Goal: Task Accomplishment & Management: Complete application form

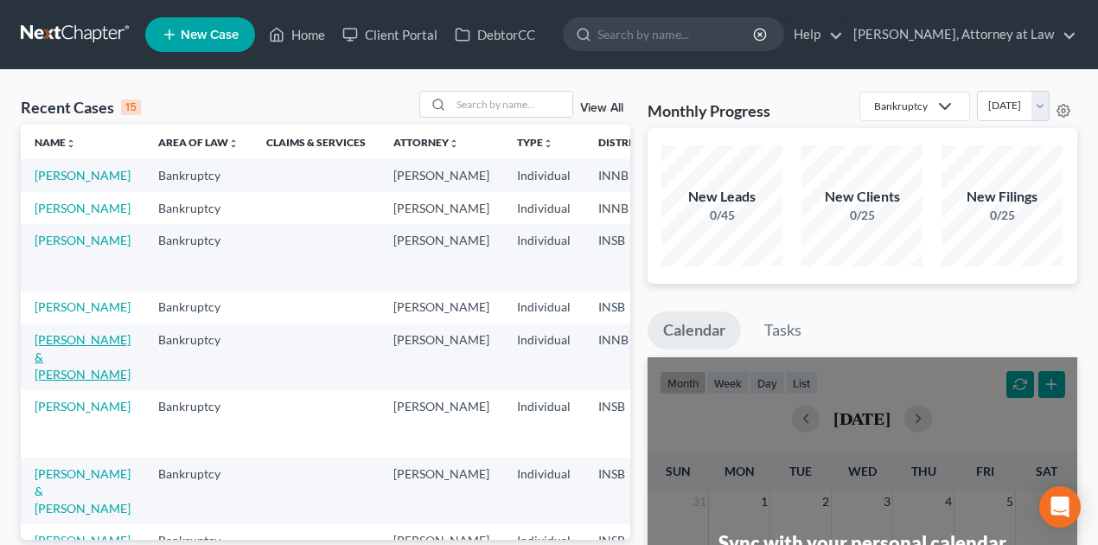
click at [66, 381] on link "[PERSON_NAME] & [PERSON_NAME]" at bounding box center [83, 356] width 96 height 49
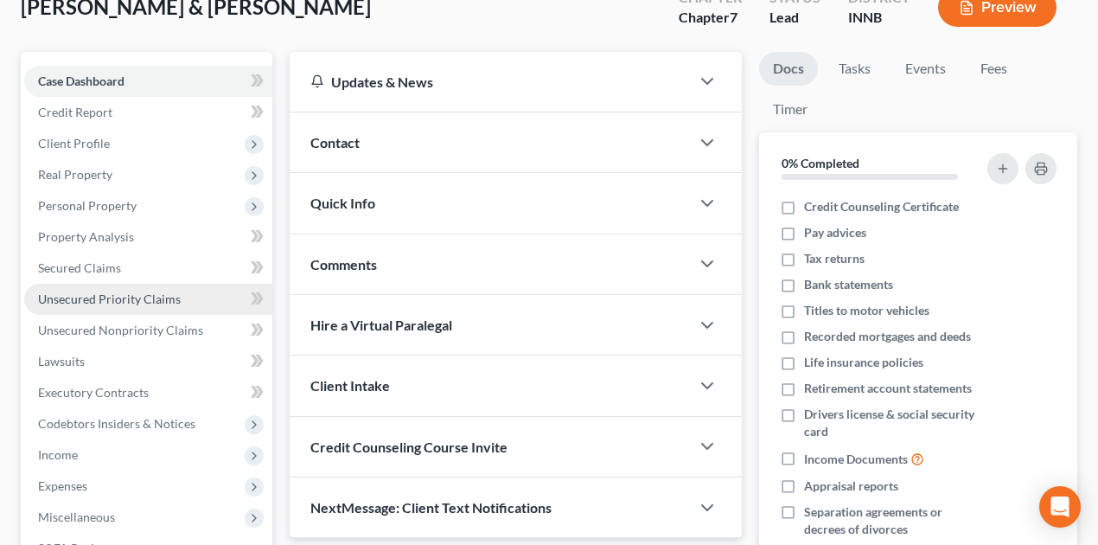
scroll to position [115, 0]
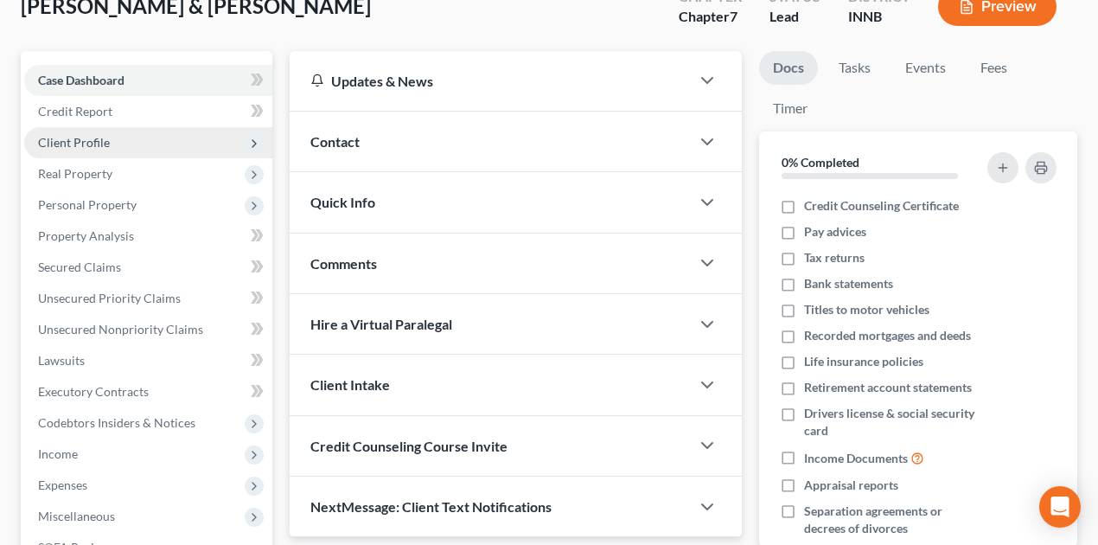
click at [81, 144] on span "Client Profile" at bounding box center [74, 142] width 72 height 15
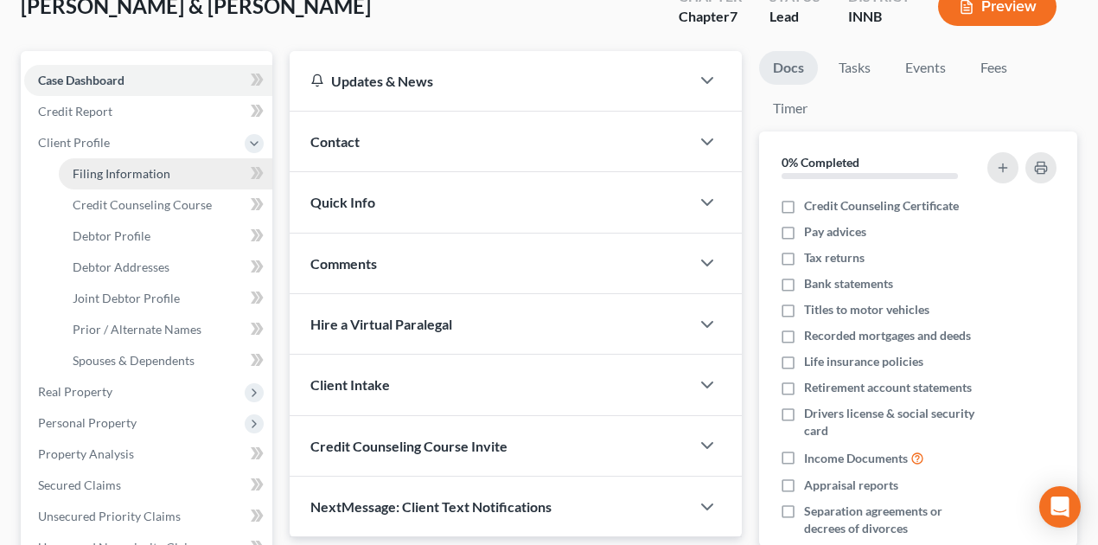
click at [138, 166] on span "Filing Information" at bounding box center [122, 173] width 98 height 15
select select "1"
select select "0"
select select "27"
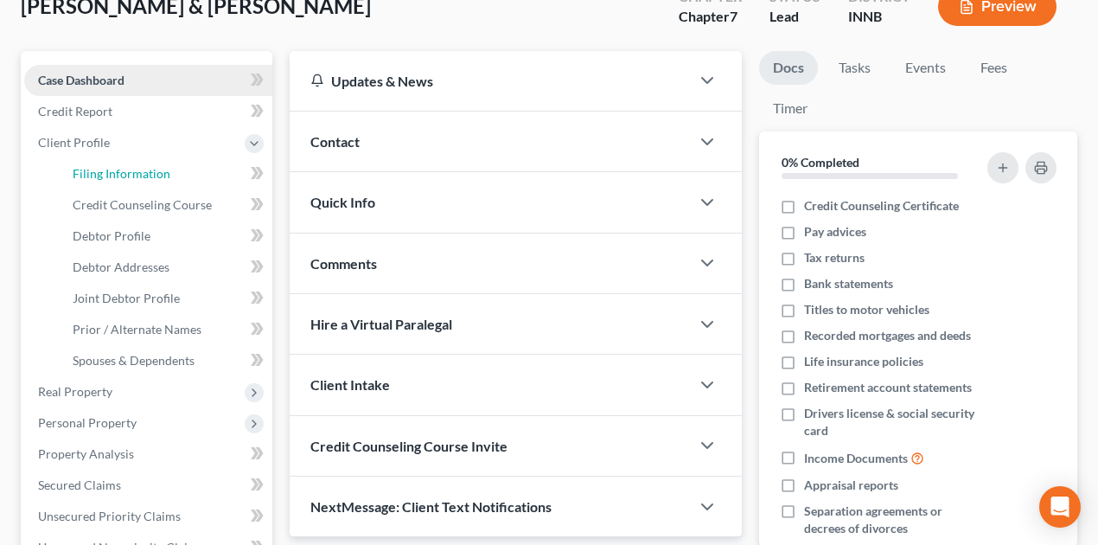
select select "1"
select select "15"
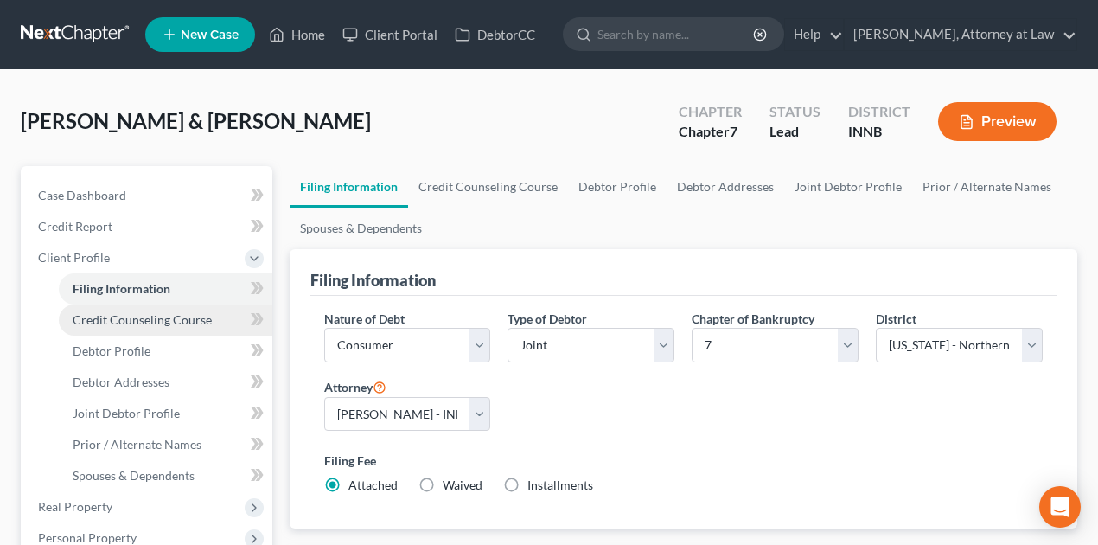
click at [142, 315] on span "Credit Counseling Course" at bounding box center [142, 319] width 139 height 15
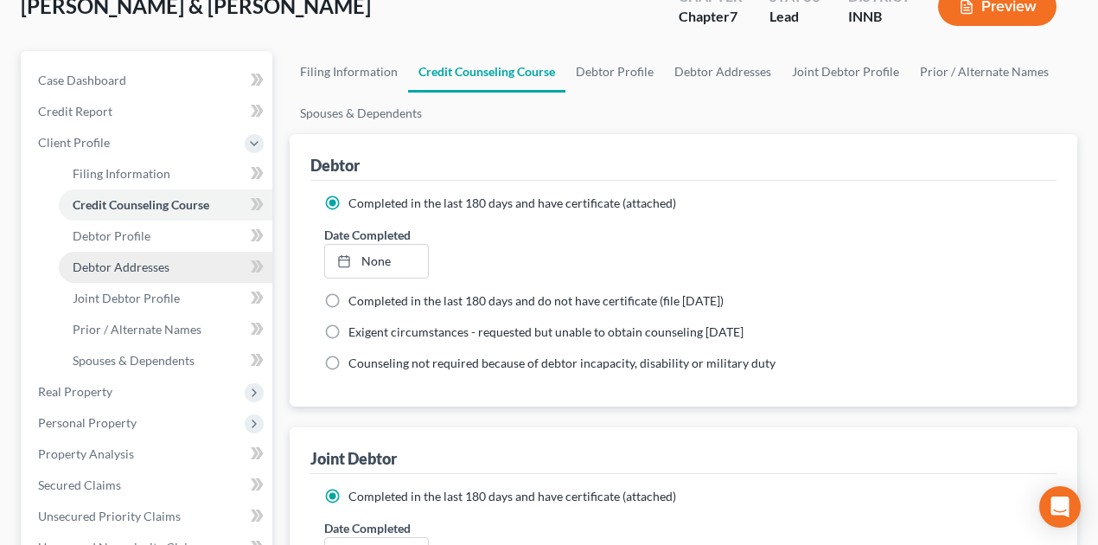
click at [137, 269] on span "Debtor Addresses" at bounding box center [121, 266] width 97 height 15
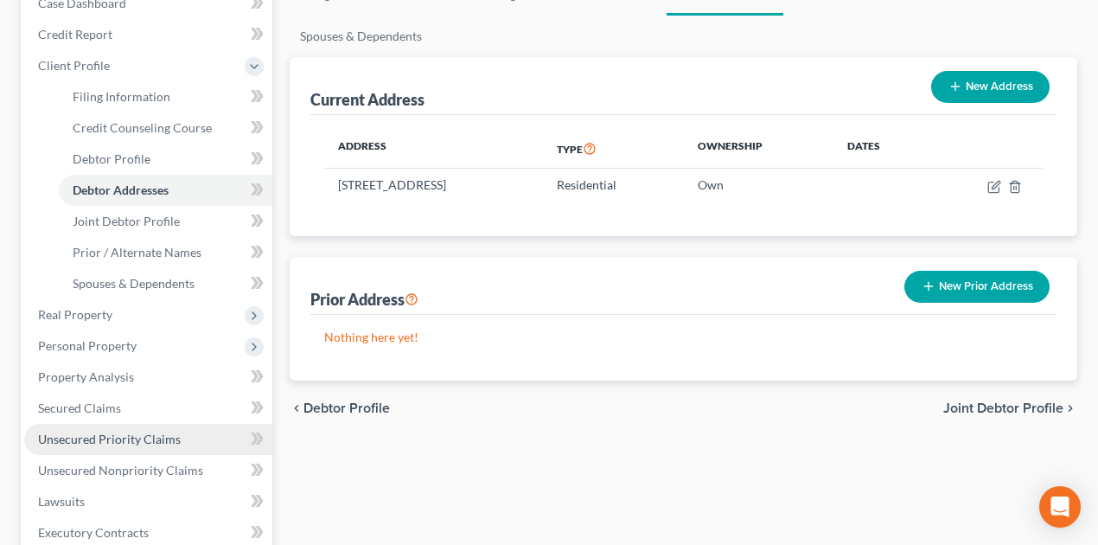
scroll to position [346, 0]
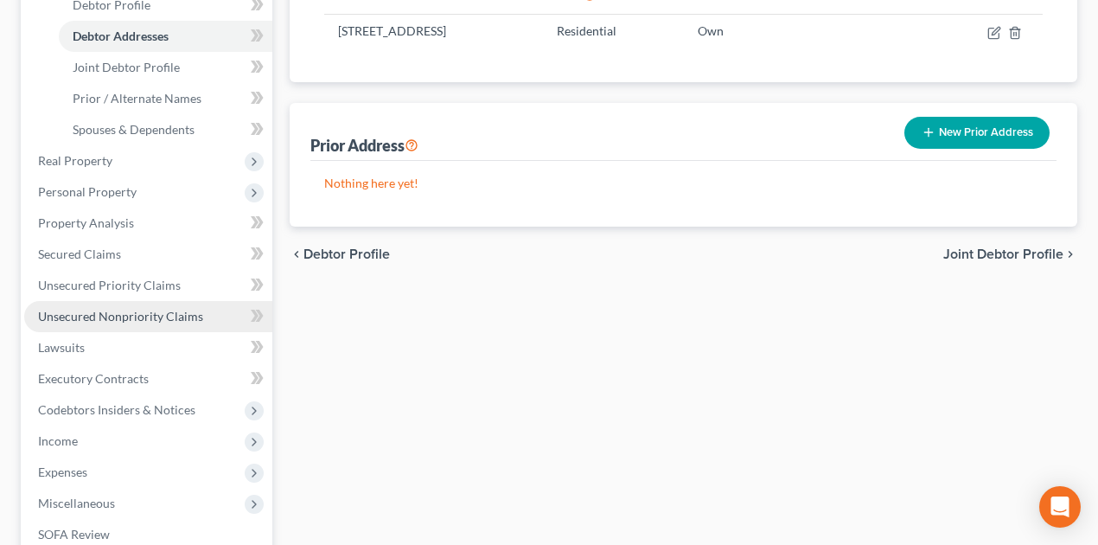
click at [138, 317] on span "Unsecured Nonpriority Claims" at bounding box center [120, 316] width 165 height 15
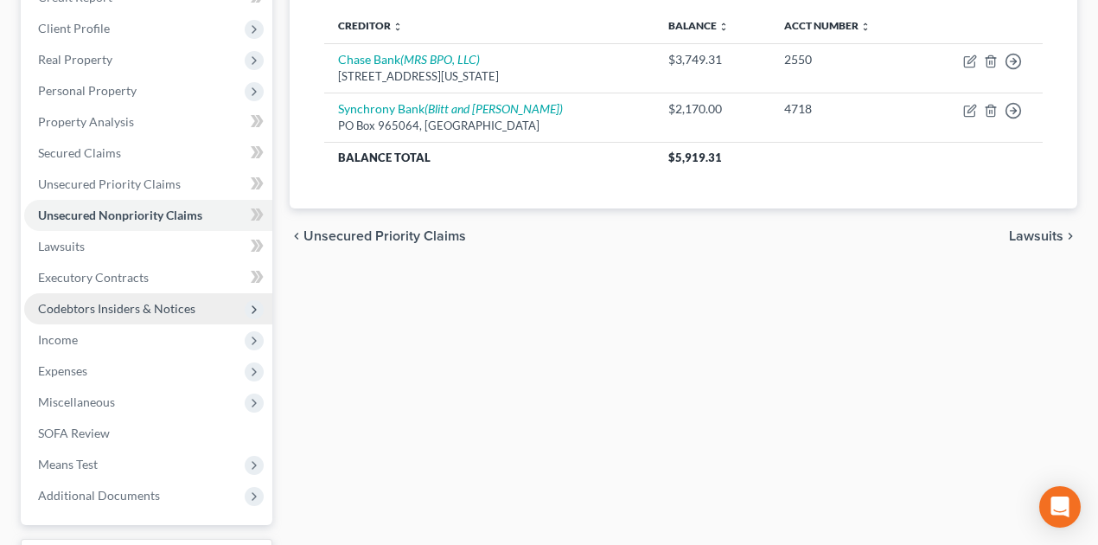
scroll to position [230, 0]
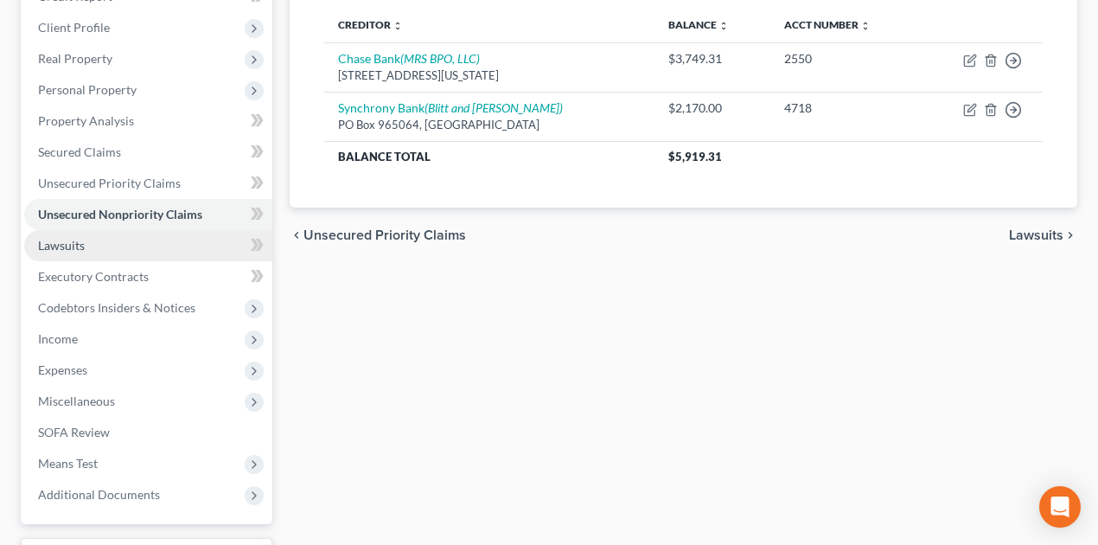
click at [76, 248] on span "Lawsuits" at bounding box center [61, 245] width 47 height 15
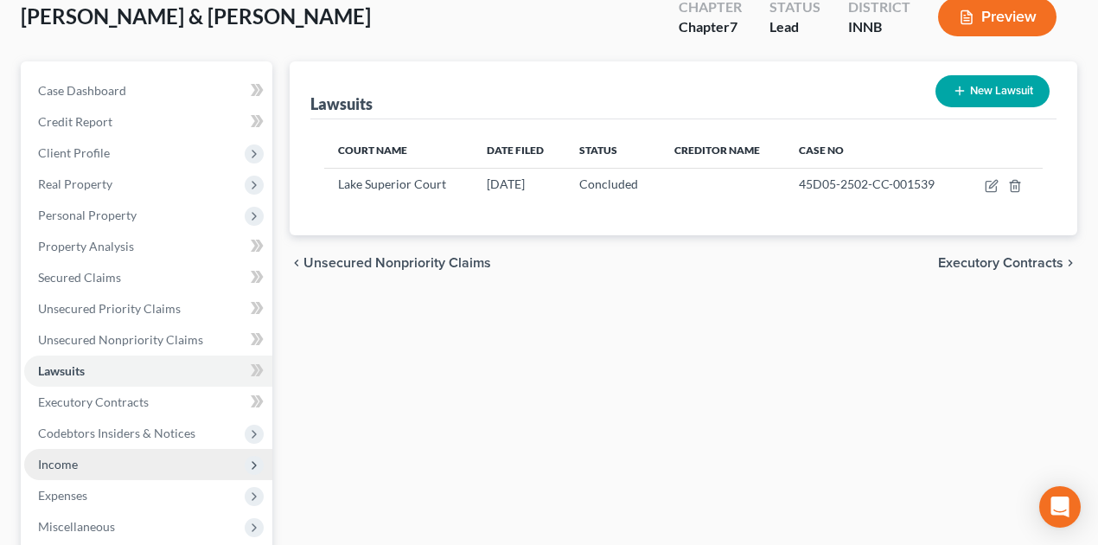
scroll to position [230, 0]
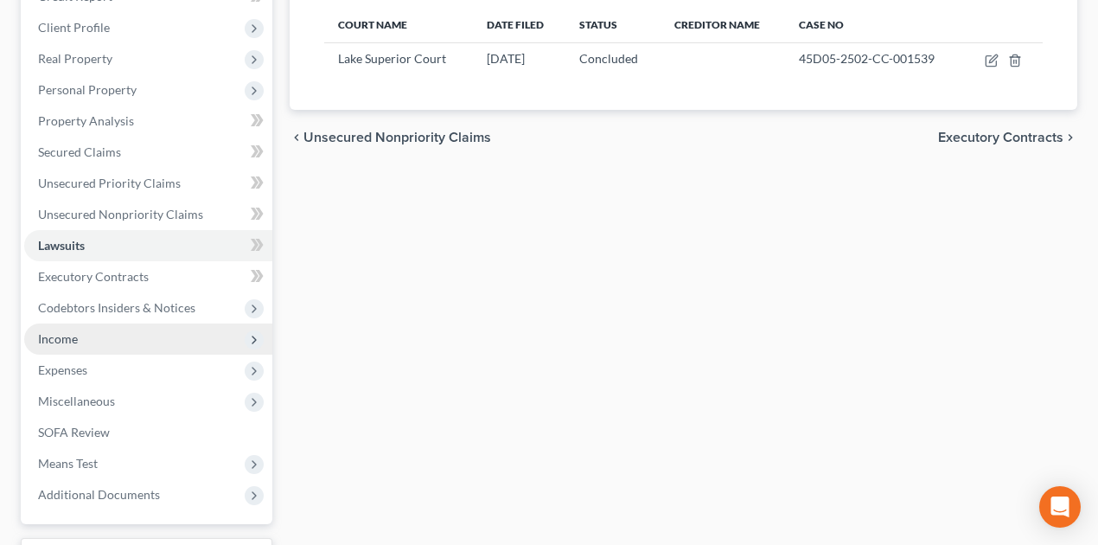
click at [56, 332] on span "Income" at bounding box center [58, 338] width 40 height 15
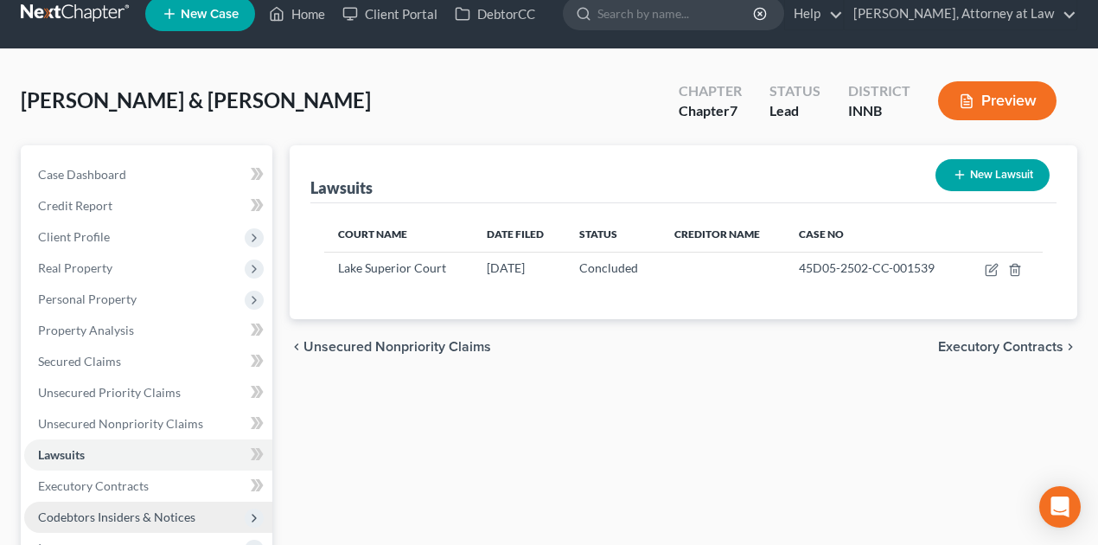
scroll to position [0, 0]
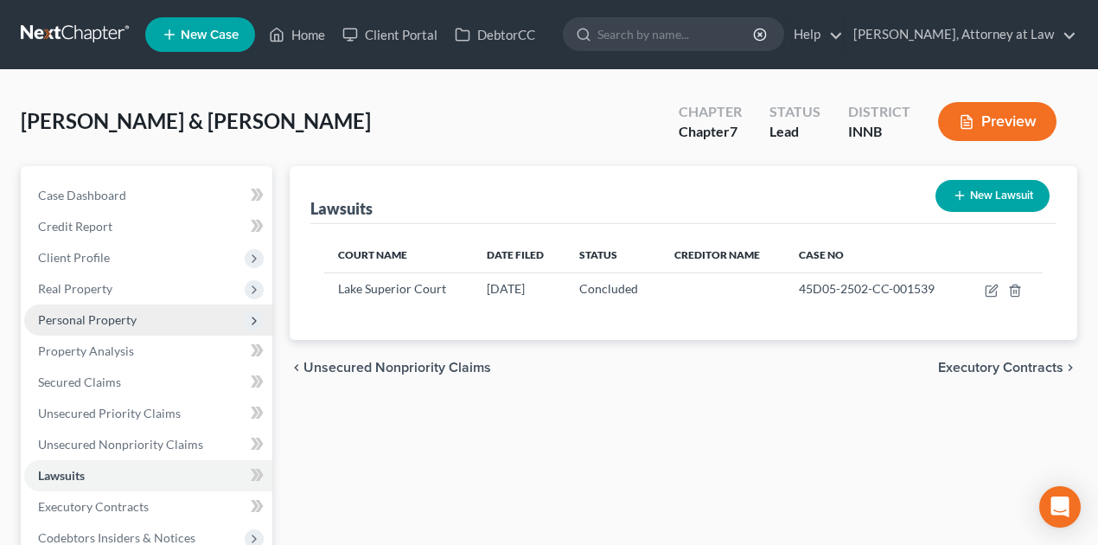
click at [121, 322] on span "Personal Property" at bounding box center [87, 319] width 99 height 15
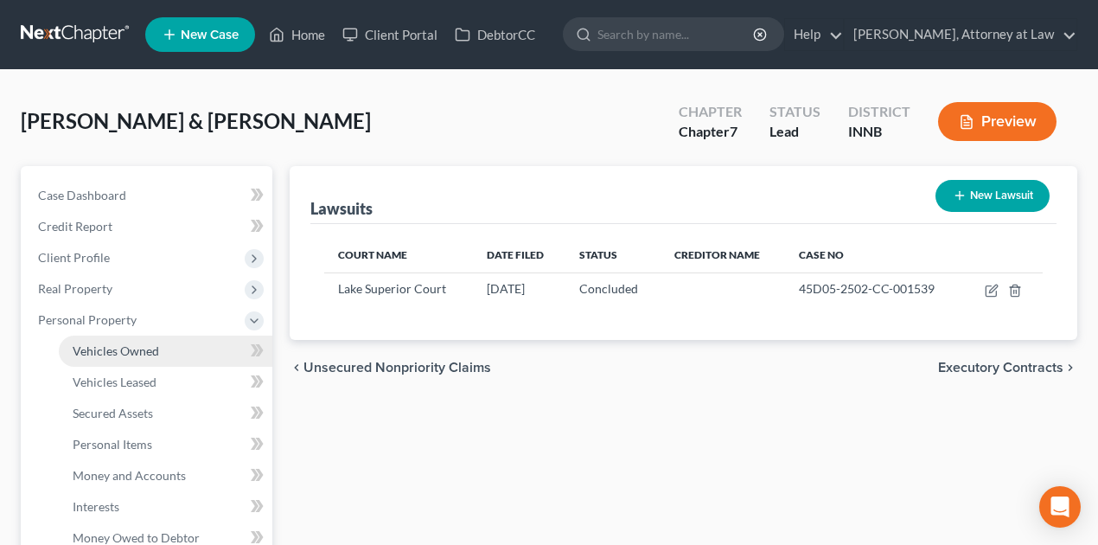
click at [118, 346] on span "Vehicles Owned" at bounding box center [116, 350] width 86 height 15
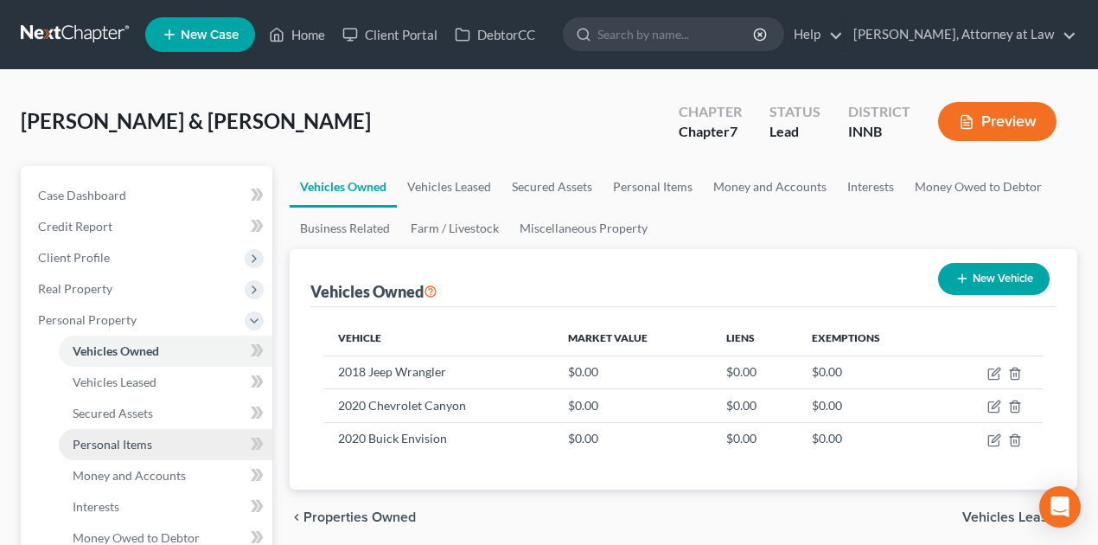
click at [133, 438] on span "Personal Items" at bounding box center [113, 444] width 80 height 15
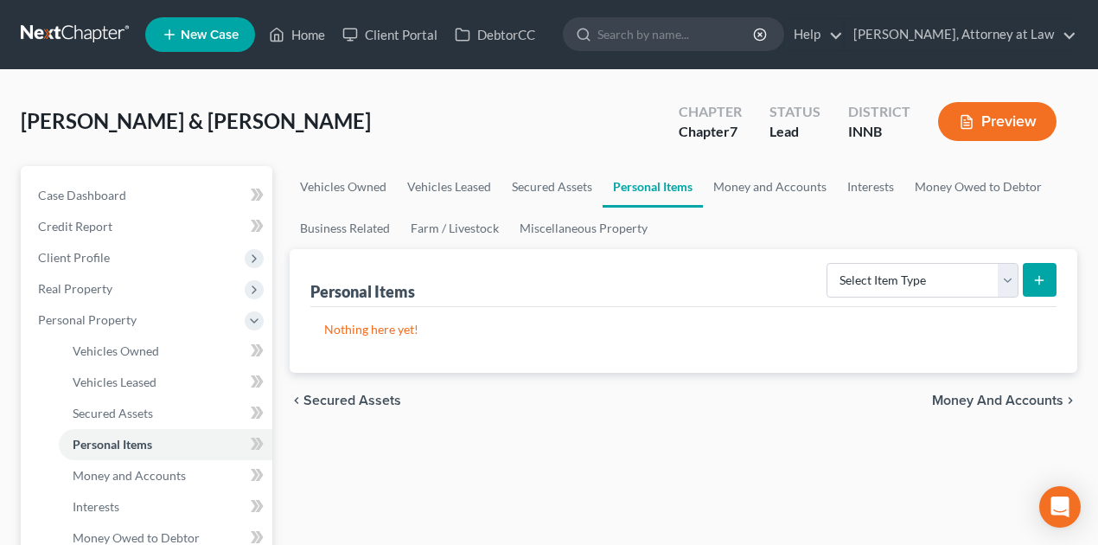
click at [59, 429] on link "Personal Items" at bounding box center [166, 444] width 214 height 31
